Goal: Task Accomplishment & Management: Use online tool/utility

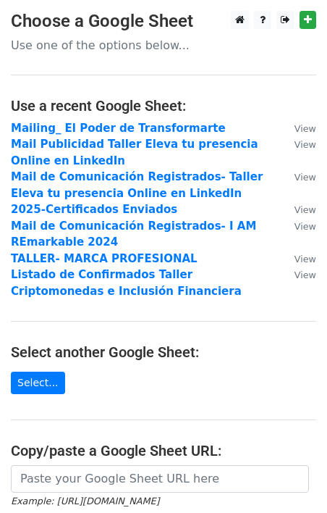
click at [106, 373] on main "Choose a Google Sheet Use one of the options below... Use a recent Google Sheet…" at bounding box center [163, 317] width 327 height 613
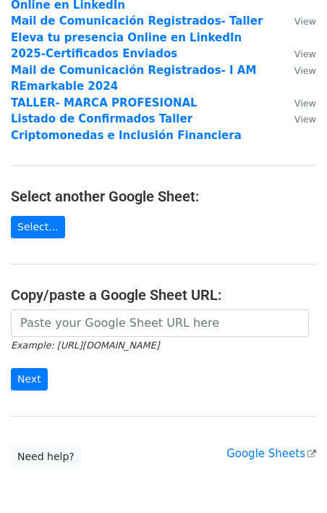
scroll to position [161, 0]
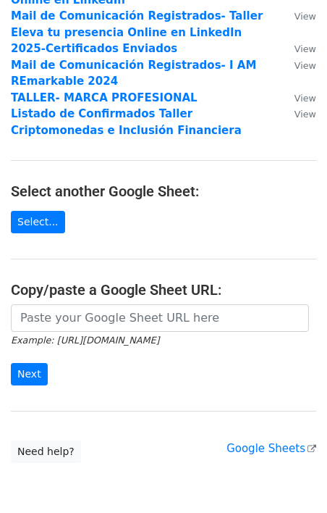
click at [124, 301] on main "Choose a Google Sheet Use one of the options below... Use a recent Google Sheet…" at bounding box center [163, 156] width 327 height 613
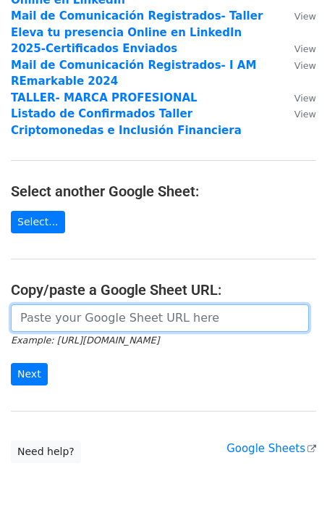
click at [106, 311] on input "url" at bounding box center [160, 318] width 298 height 28
paste input "[URL][DOMAIN_NAME]"
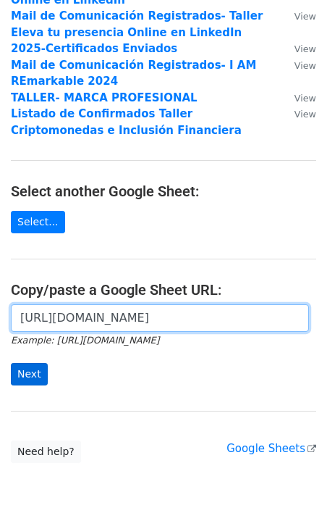
type input "[URL][DOMAIN_NAME]"
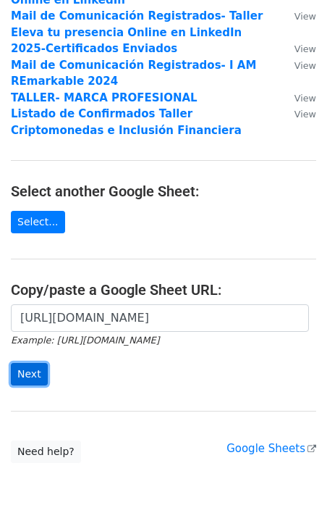
scroll to position [0, 0]
click at [31, 367] on input "Next" at bounding box center [29, 374] width 37 height 22
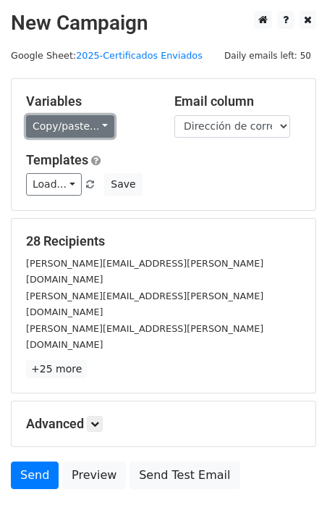
click at [95, 124] on link "Copy/paste..." at bounding box center [70, 126] width 88 height 22
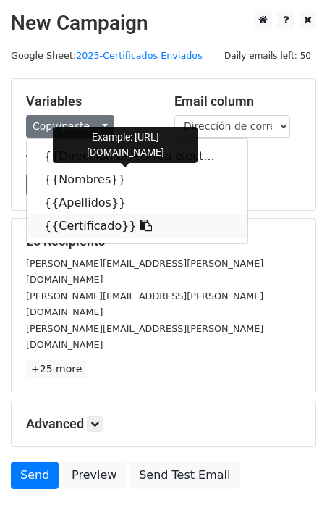
click at [104, 221] on link "{{Certificado}}" at bounding box center [137, 225] width 221 height 23
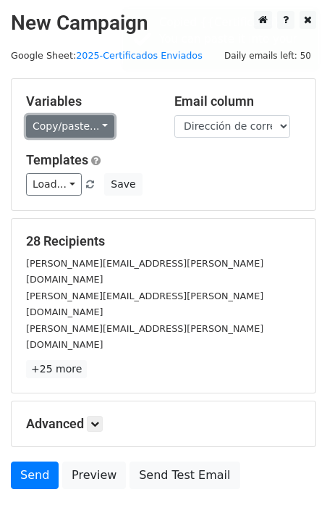
click at [99, 122] on link "Copy/paste..." at bounding box center [70, 126] width 88 height 22
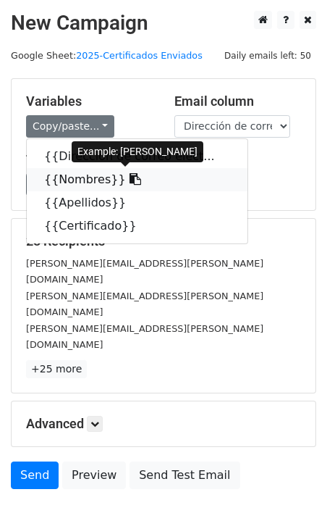
click at [75, 182] on link "{{Nombres}}" at bounding box center [137, 179] width 221 height 23
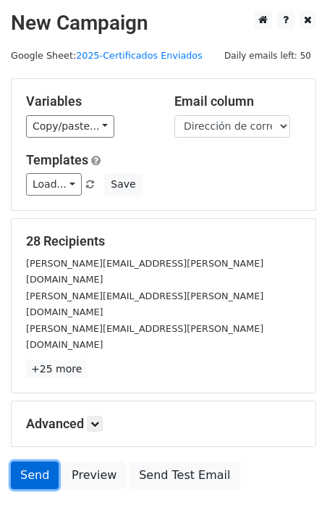
click at [41, 461] on link "Send" at bounding box center [35, 475] width 48 height 28
